Goal: Complete application form

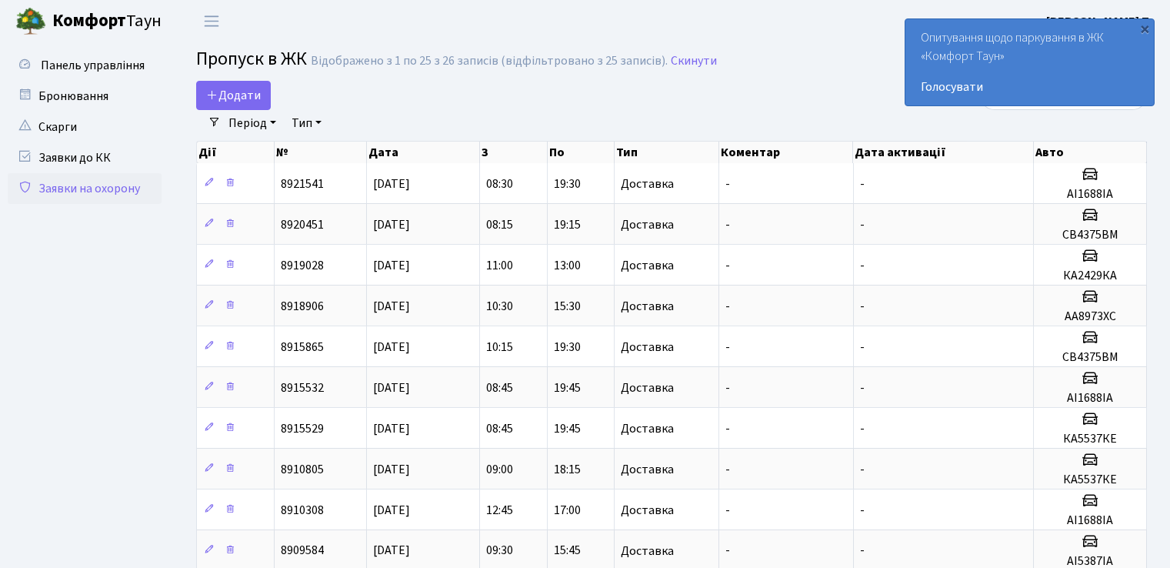
select select "25"
click at [235, 84] on link "Додати" at bounding box center [233, 95] width 75 height 29
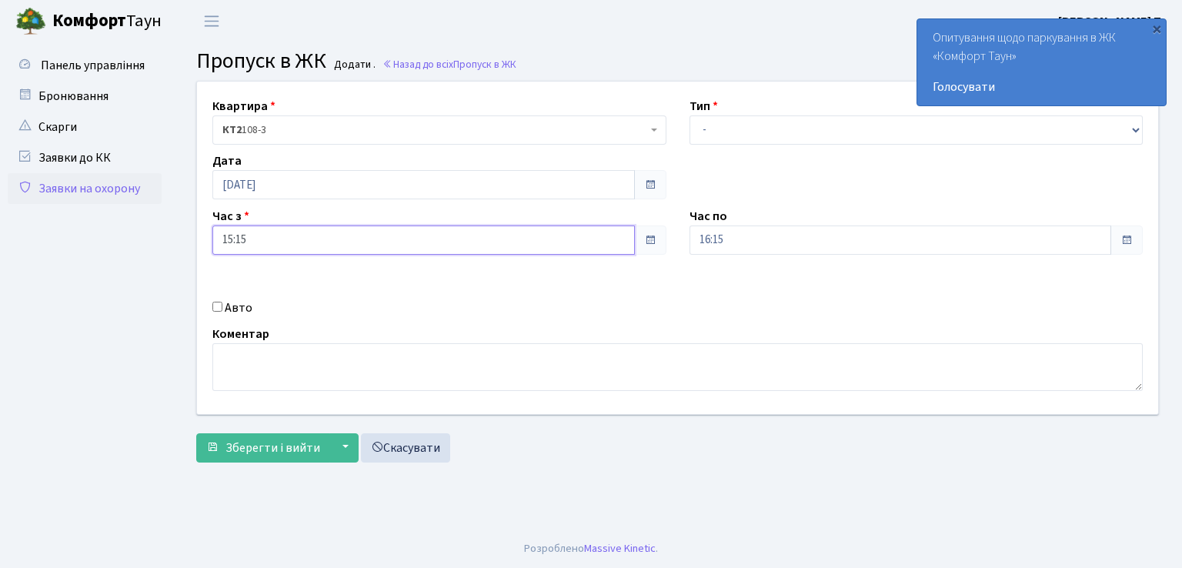
click at [292, 232] on input "15:15" at bounding box center [423, 239] width 422 height 29
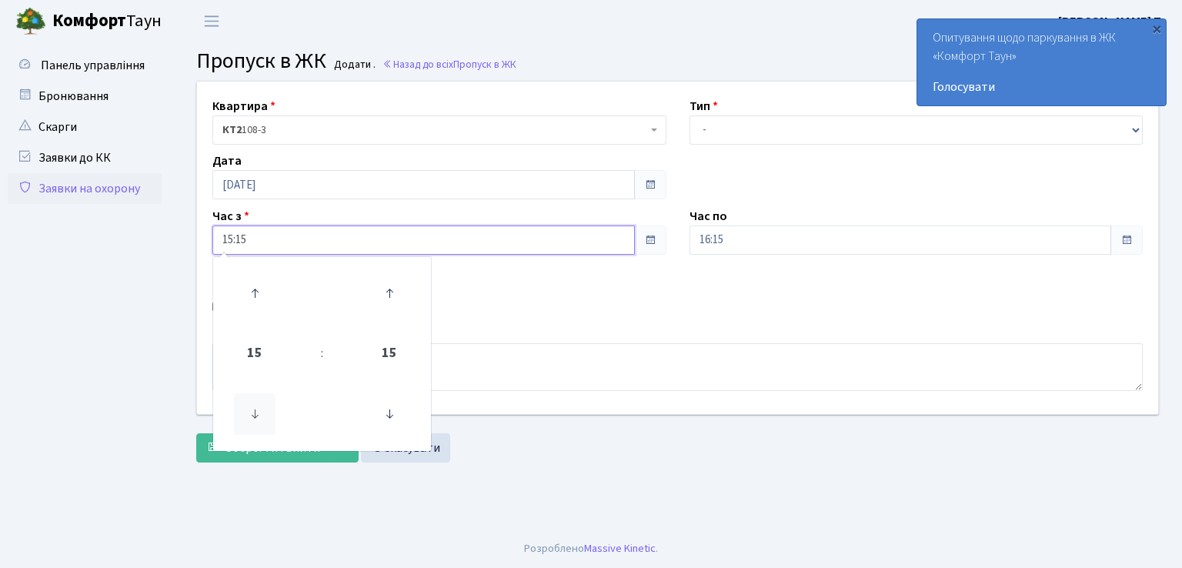
click at [273, 422] on icon at bounding box center [255, 414] width 42 height 42
click at [255, 417] on icon at bounding box center [255, 414] width 42 height 42
click at [260, 411] on icon at bounding box center [255, 414] width 42 height 42
click at [262, 409] on icon at bounding box center [255, 414] width 42 height 42
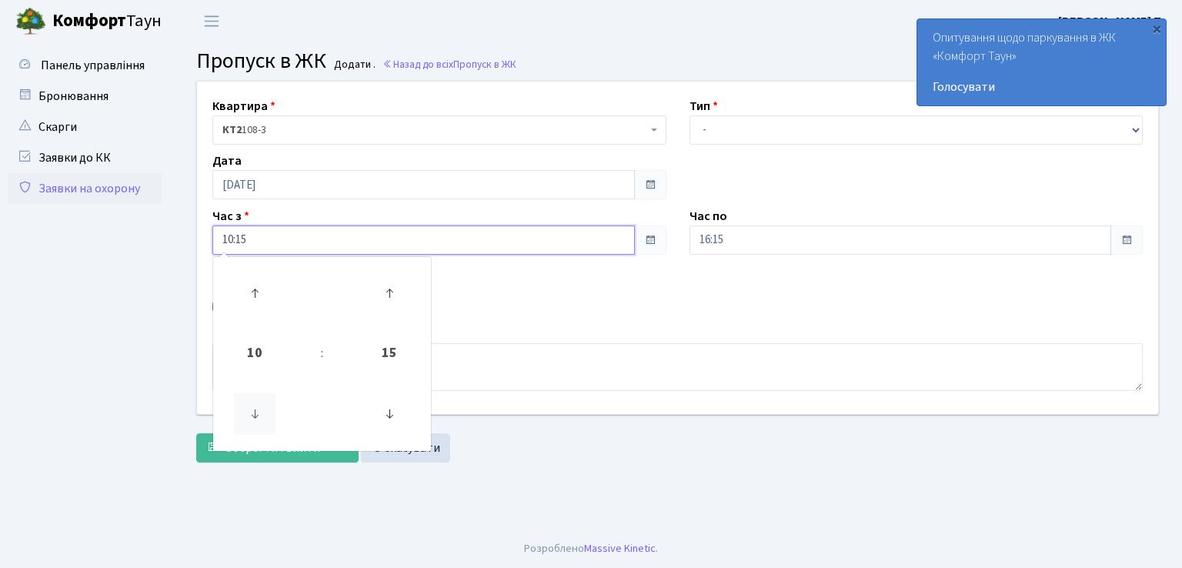
click at [271, 413] on icon at bounding box center [255, 414] width 42 height 42
click at [275, 415] on link at bounding box center [254, 413] width 45 height 55
click at [277, 415] on link at bounding box center [254, 413] width 45 height 55
click at [236, 289] on icon at bounding box center [255, 293] width 42 height 42
type input "08:15"
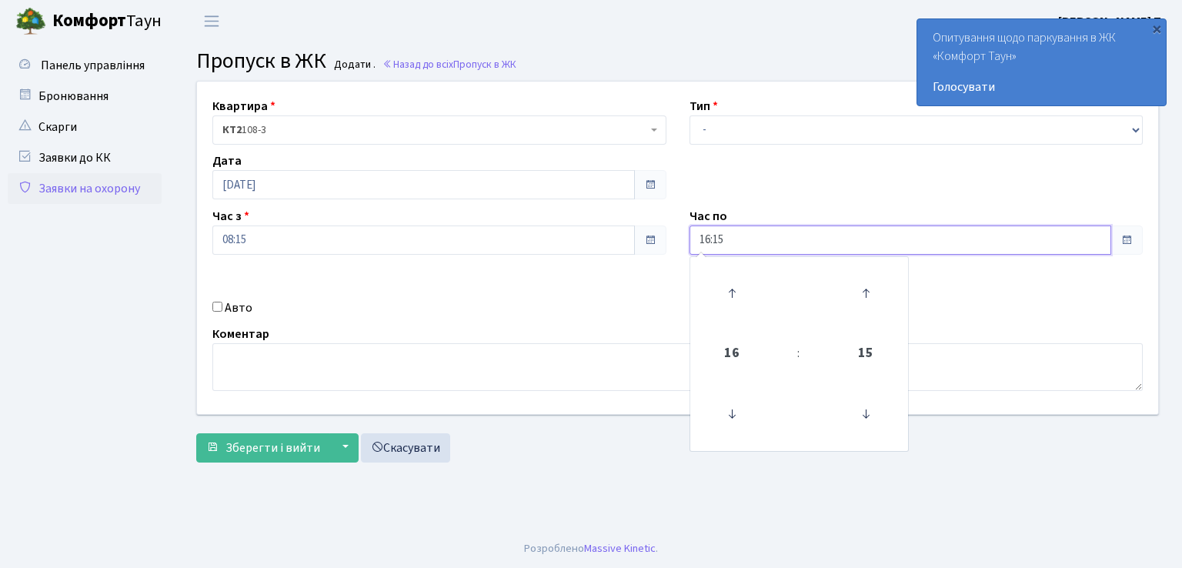
click at [813, 245] on input "16:15" at bounding box center [900, 239] width 422 height 29
click at [732, 237] on input "16:15" at bounding box center [900, 239] width 422 height 29
click at [1121, 238] on span at bounding box center [1126, 240] width 12 height 12
click at [707, 244] on input "16:15" at bounding box center [900, 239] width 422 height 29
click at [742, 297] on icon at bounding box center [732, 293] width 42 height 42
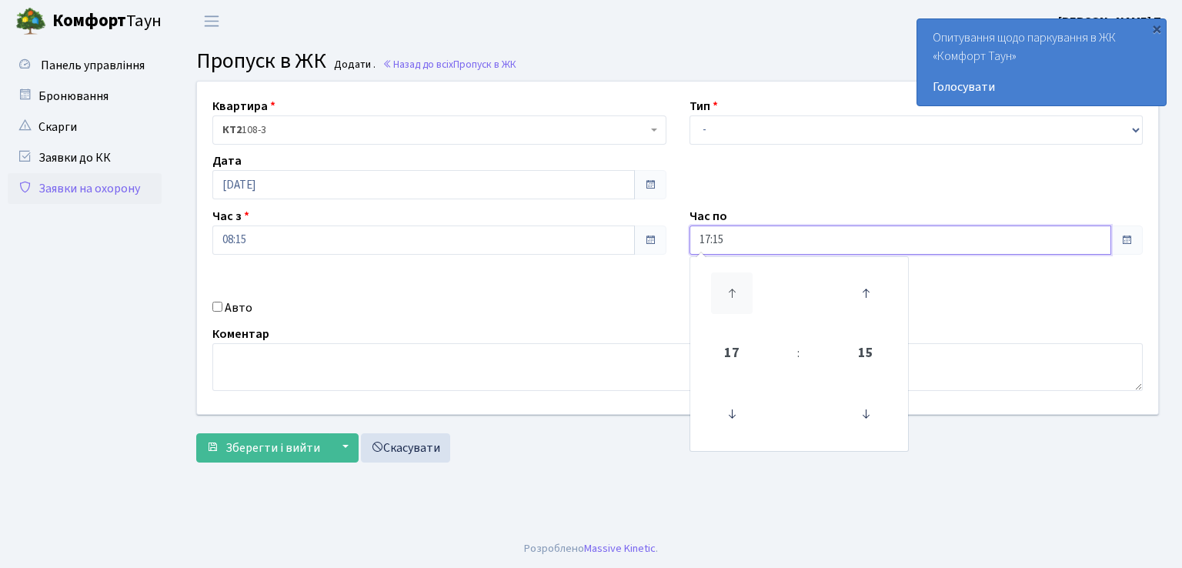
click at [742, 297] on icon at bounding box center [732, 293] width 42 height 42
click at [742, 298] on icon at bounding box center [732, 293] width 42 height 42
type input "19:15"
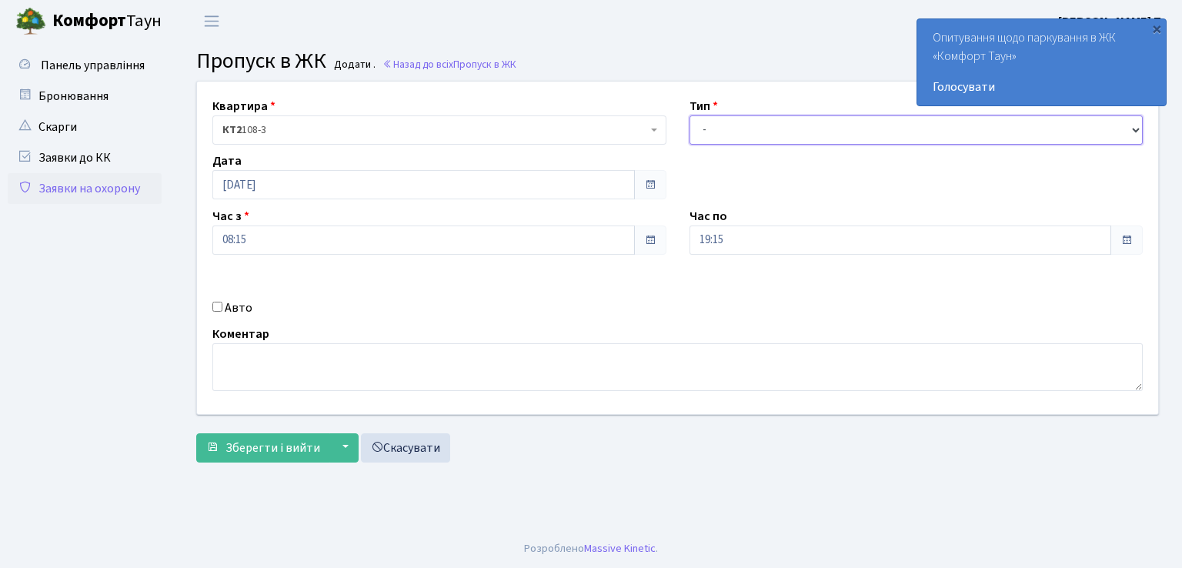
click at [727, 129] on select "- Доставка Таксі Гості Сервіс" at bounding box center [916, 129] width 454 height 29
select select "1"
click at [689, 115] on select "- Доставка Таксі Гості Сервіс" at bounding box center [916, 129] width 454 height 29
click at [218, 305] on input "Авто" at bounding box center [217, 307] width 10 height 10
checkbox input "true"
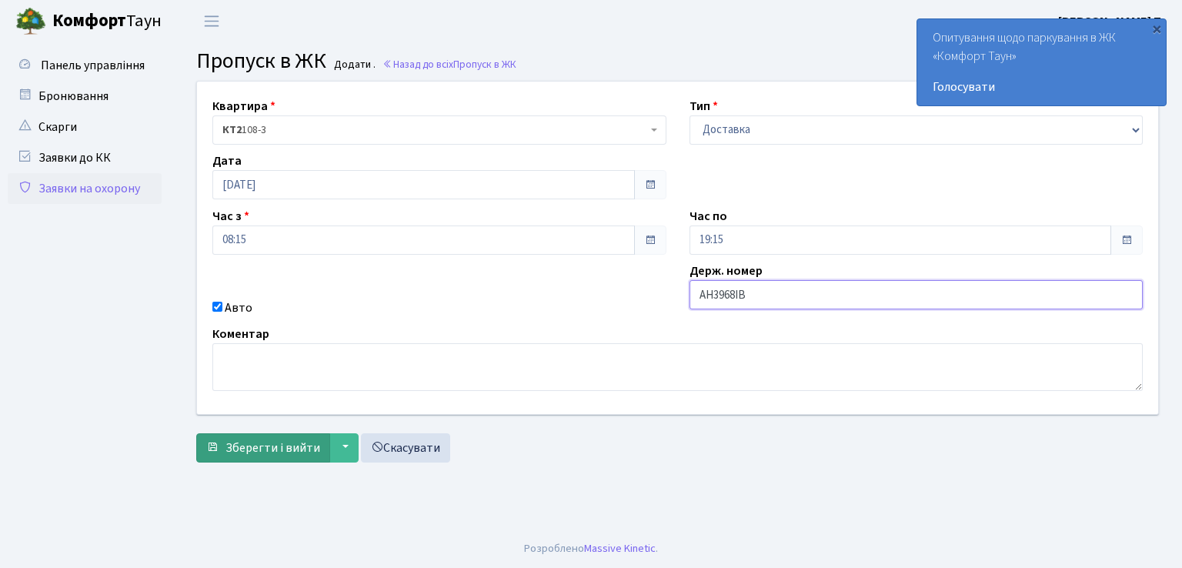
type input "АН3968ІВ"
click at [292, 441] on span "Зберегти і вийти" at bounding box center [272, 447] width 95 height 17
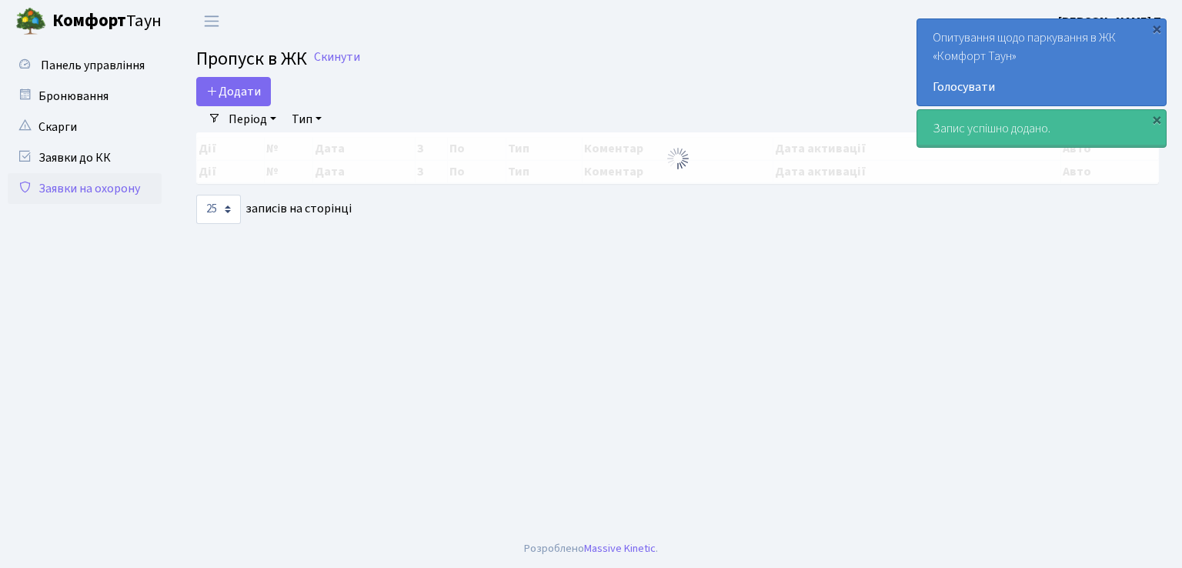
select select "25"
